Goal: Transaction & Acquisition: Purchase product/service

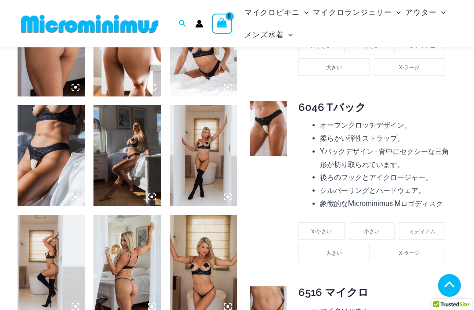
scroll to position [521, 0]
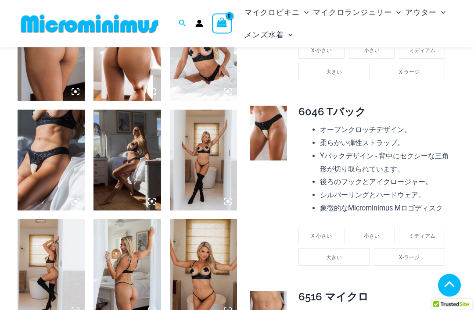
click at [268, 134] on img at bounding box center [268, 133] width 37 height 55
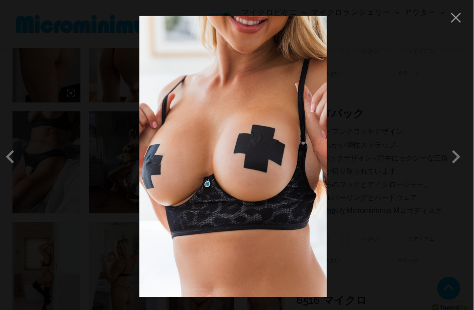
scroll to position [520, 0]
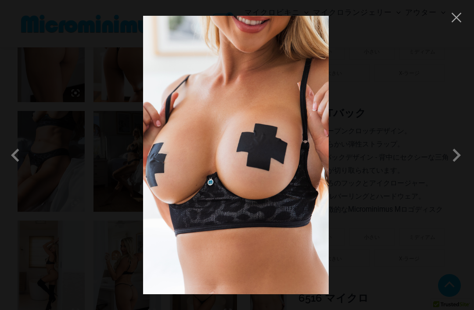
click at [21, 169] on span at bounding box center [17, 155] width 26 height 26
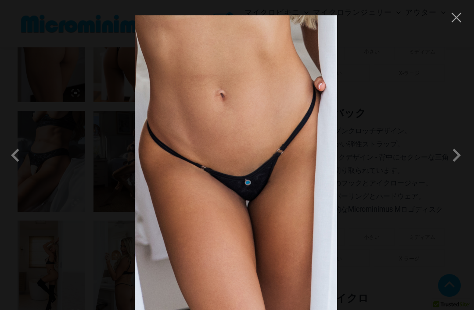
click at [457, 169] on span at bounding box center [456, 155] width 26 height 26
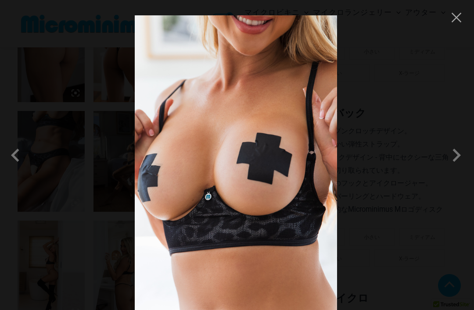
click at [461, 169] on span at bounding box center [456, 155] width 26 height 26
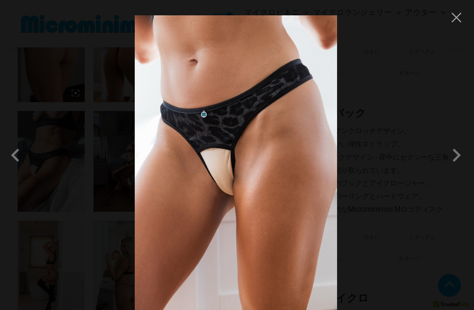
click at [455, 169] on span at bounding box center [456, 155] width 26 height 26
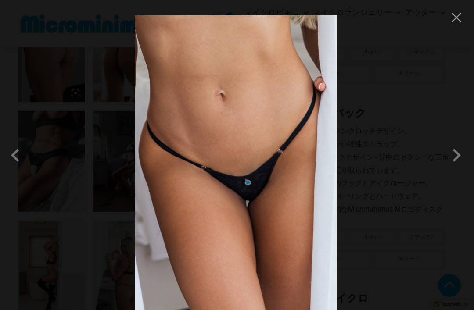
click at [457, 169] on span at bounding box center [456, 155] width 26 height 26
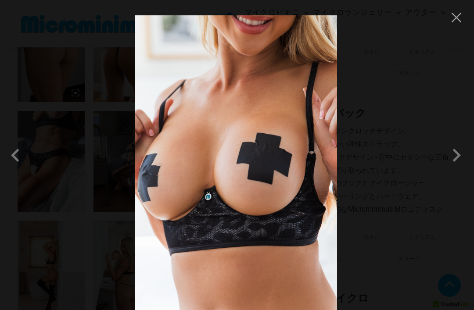
click at [450, 20] on button "閉じる" at bounding box center [456, 17] width 13 height 13
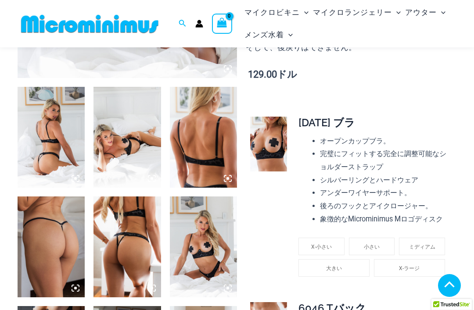
scroll to position [324, 0]
click at [60, 145] on img at bounding box center [51, 137] width 67 height 101
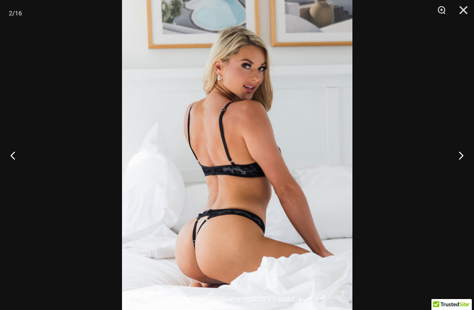
click at [462, 172] on button "次" at bounding box center [457, 155] width 33 height 44
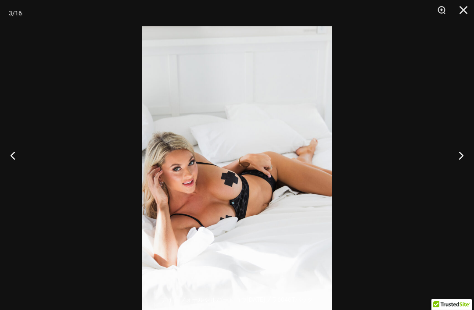
click at [463, 172] on button "次" at bounding box center [457, 155] width 33 height 44
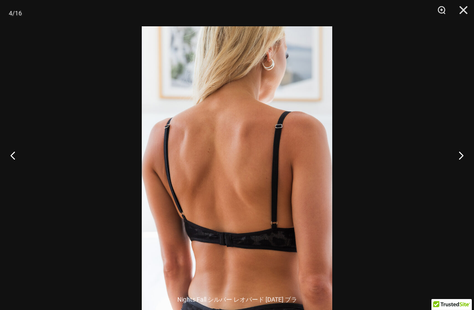
click at [463, 172] on button "次" at bounding box center [457, 155] width 33 height 44
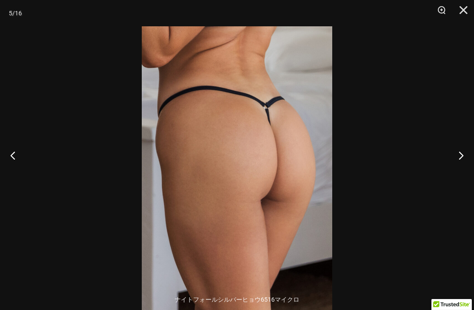
click at [462, 173] on button "次" at bounding box center [457, 155] width 33 height 44
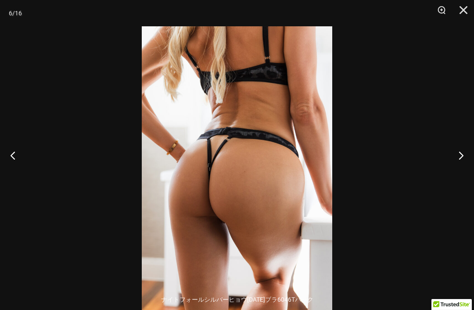
click at [464, 172] on button "次" at bounding box center [457, 155] width 33 height 44
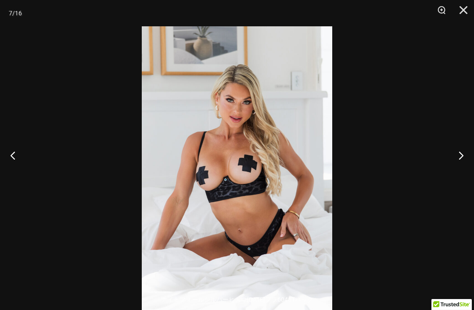
click at [461, 173] on button "次" at bounding box center [457, 155] width 33 height 44
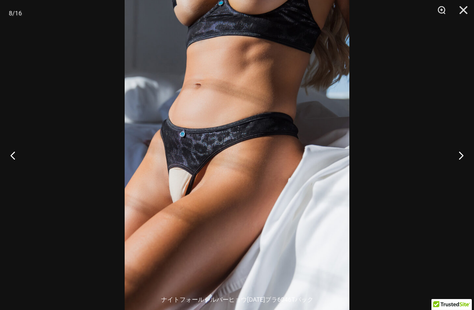
click at [464, 172] on button "次" at bounding box center [457, 155] width 33 height 44
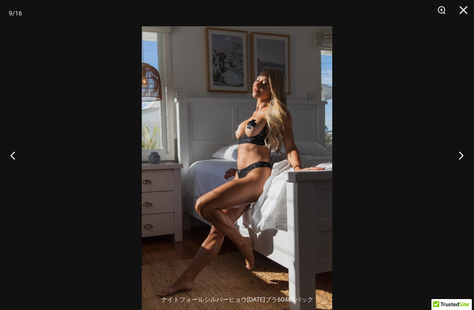
click at [459, 172] on button "次" at bounding box center [457, 155] width 33 height 44
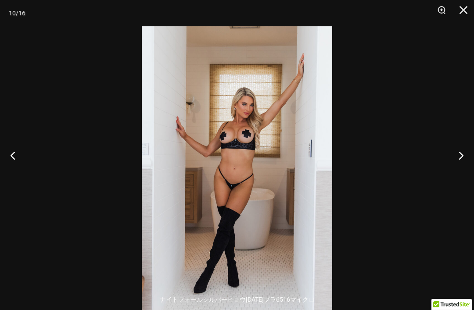
click at [459, 174] on button "次" at bounding box center [457, 155] width 33 height 44
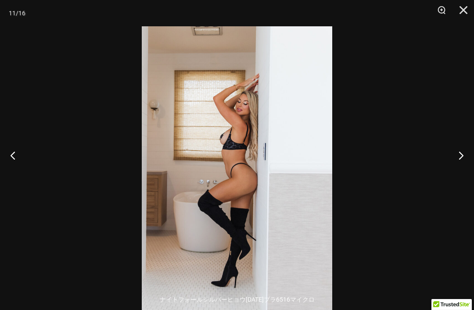
click at [462, 172] on button "次" at bounding box center [457, 155] width 33 height 44
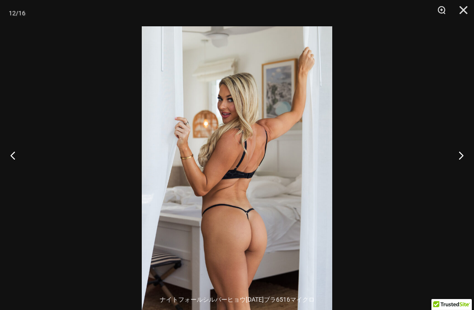
click at [461, 172] on button "次" at bounding box center [457, 155] width 33 height 44
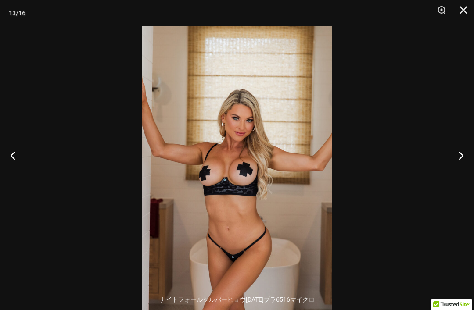
click at [468, 171] on button "次" at bounding box center [457, 155] width 33 height 44
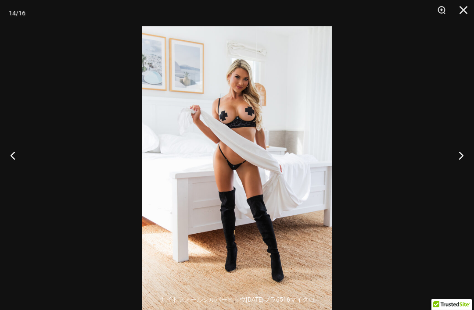
click at [462, 172] on button "次" at bounding box center [457, 155] width 33 height 44
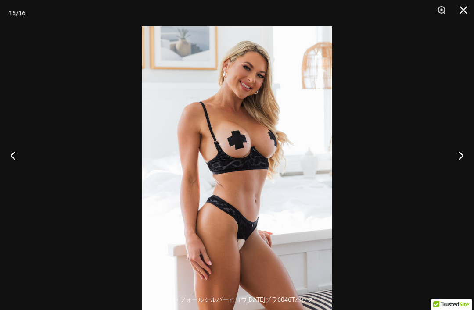
click at [461, 172] on button "次" at bounding box center [457, 155] width 33 height 44
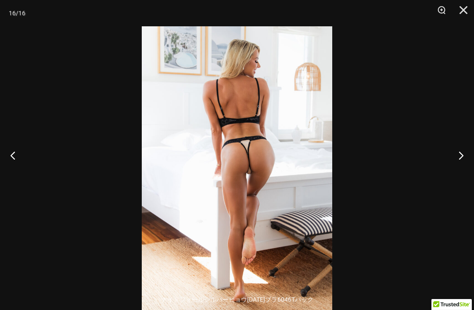
click at [460, 173] on button "次" at bounding box center [457, 155] width 33 height 44
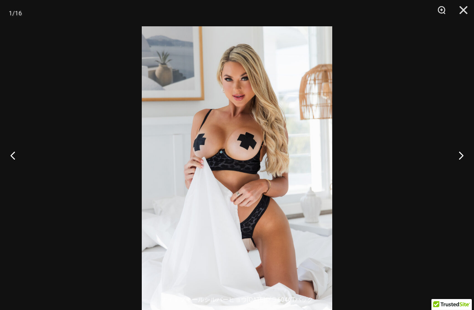
click at [461, 172] on button "次" at bounding box center [457, 155] width 33 height 44
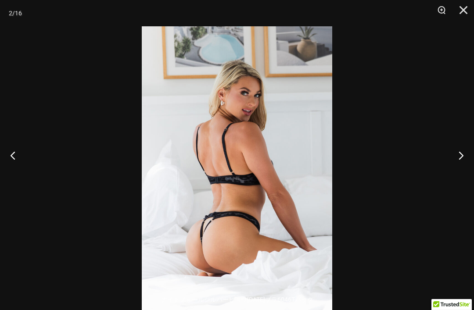
click at [460, 10] on button "閉じる" at bounding box center [460, 13] width 22 height 26
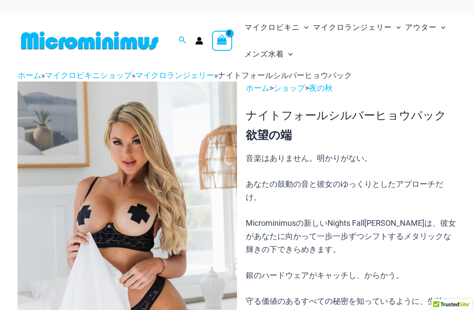
scroll to position [0, 0]
